Goal: Find contact information: Find contact information

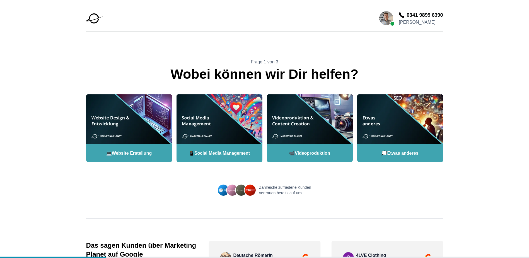
click at [98, 20] on img at bounding box center [94, 18] width 17 height 10
click at [90, 18] on img at bounding box center [94, 18] width 17 height 10
click at [231, 188] on img at bounding box center [232, 189] width 11 height 11
click at [256, 191] on div "Zahlreiche zufriedene Kunden vertrauen bereits auf uns." at bounding box center [264, 189] width 357 height 11
click at [252, 191] on img at bounding box center [250, 189] width 11 height 11
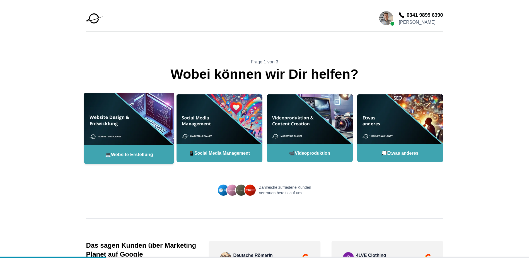
drag, startPoint x: 154, startPoint y: 136, endPoint x: 158, endPoint y: 136, distance: 4.3
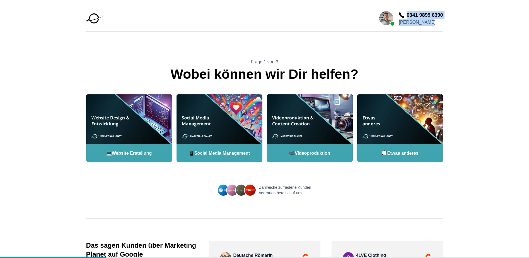
drag, startPoint x: 398, startPoint y: 23, endPoint x: 432, endPoint y: 24, distance: 34.4
click at [432, 24] on div "0341 9899 6390 [PERSON_NAME]" at bounding box center [411, 18] width 64 height 15
click at [432, 24] on p "[PERSON_NAME]" at bounding box center [421, 22] width 44 height 7
drag, startPoint x: 428, startPoint y: 23, endPoint x: 398, endPoint y: 21, distance: 29.4
click at [399, 21] on p "[PERSON_NAME]" at bounding box center [421, 22] width 44 height 7
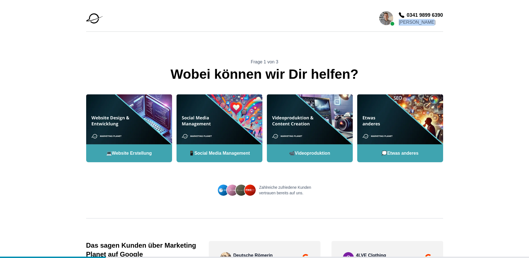
click at [95, 18] on img at bounding box center [94, 18] width 17 height 10
